Goal: Find specific page/section: Find specific page/section

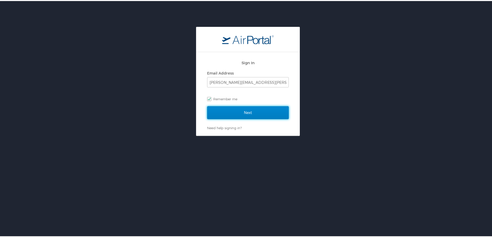
click at [214, 110] on input "Next" at bounding box center [248, 111] width 82 height 13
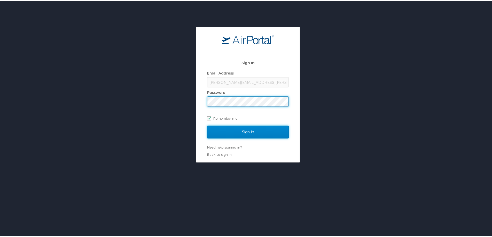
click at [228, 133] on input "Sign In" at bounding box center [248, 131] width 82 height 13
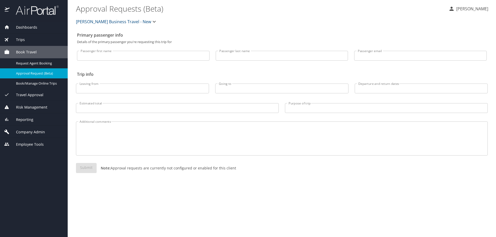
click at [49, 118] on div "Reporting" at bounding box center [33, 120] width 59 height 6
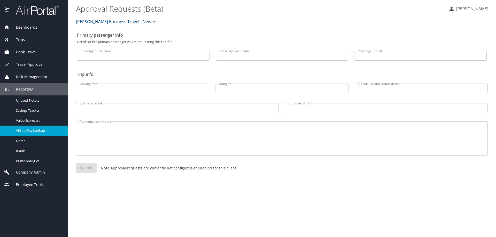
click at [49, 133] on span "Virtual Pay Lookup" at bounding box center [38, 130] width 45 height 5
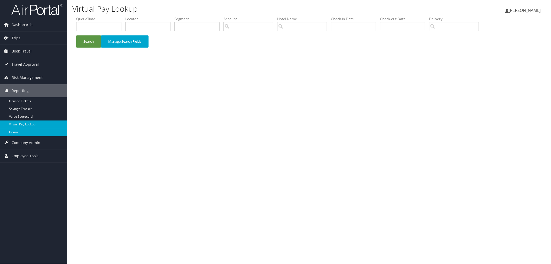
click at [56, 131] on link "Domo" at bounding box center [33, 132] width 67 height 8
click at [27, 132] on link "Domo" at bounding box center [33, 132] width 67 height 8
